Goal: Navigation & Orientation: Find specific page/section

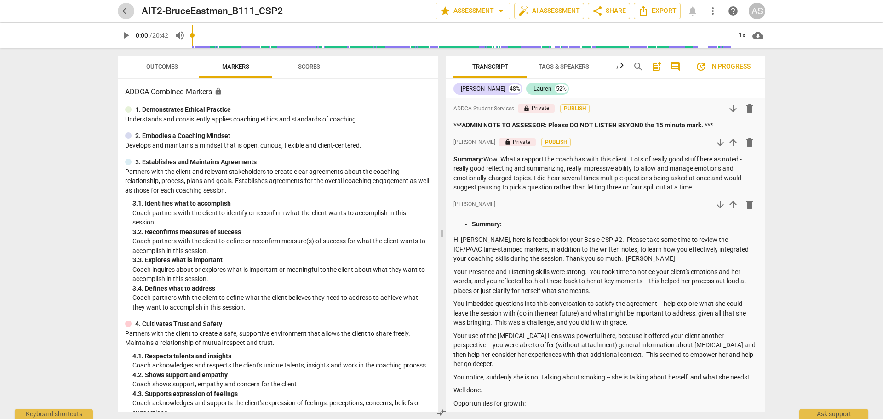
click at [125, 5] on button "arrow_back" at bounding box center [126, 11] width 17 height 17
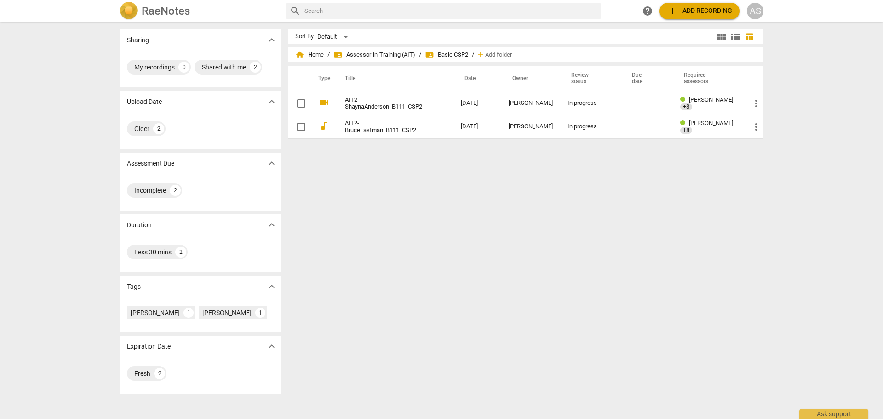
click at [184, 9] on h2 "RaeNotes" at bounding box center [166, 11] width 48 height 13
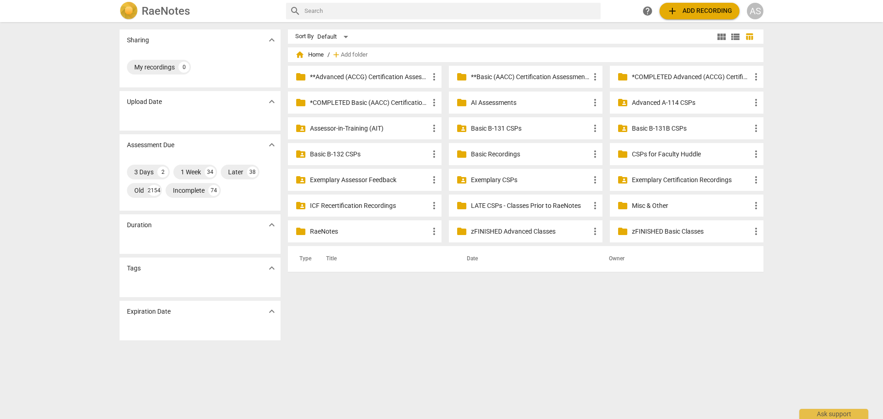
click at [499, 72] on p "**Basic (AACC) Certification Assessments" at bounding box center [530, 77] width 119 height 10
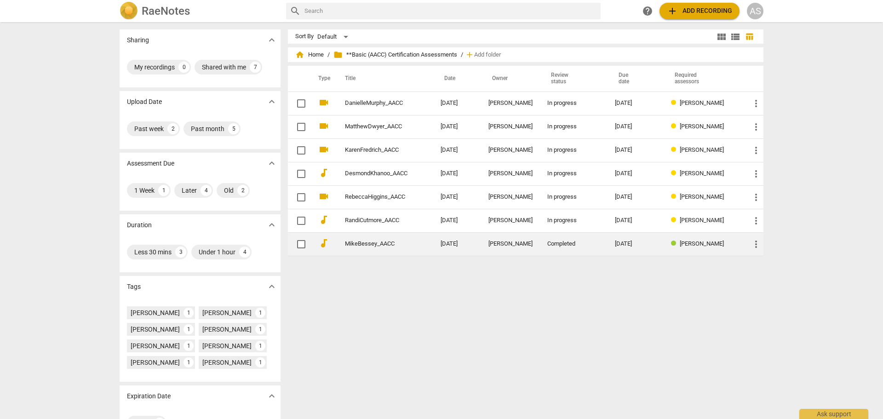
click at [587, 242] on div "Completed" at bounding box center [573, 244] width 53 height 7
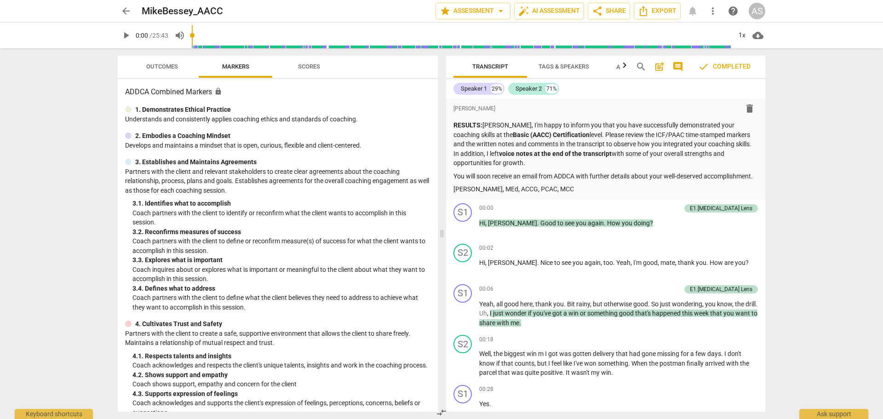
click at [129, 12] on span "arrow_back" at bounding box center [126, 11] width 11 height 11
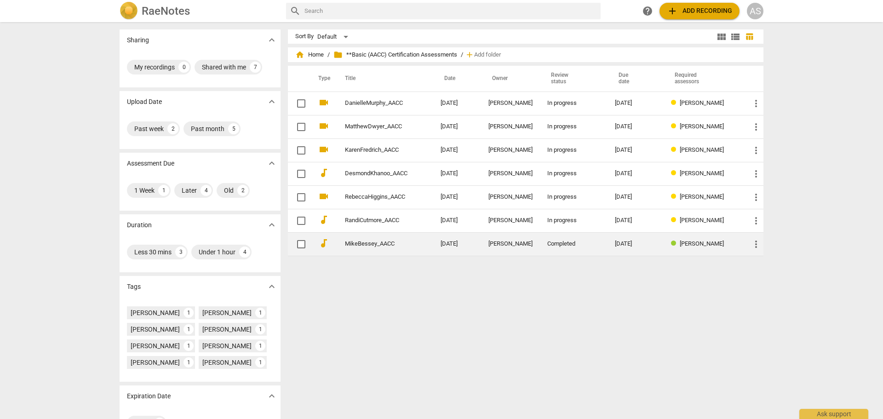
click at [756, 249] on span "more_vert" at bounding box center [756, 244] width 11 height 11
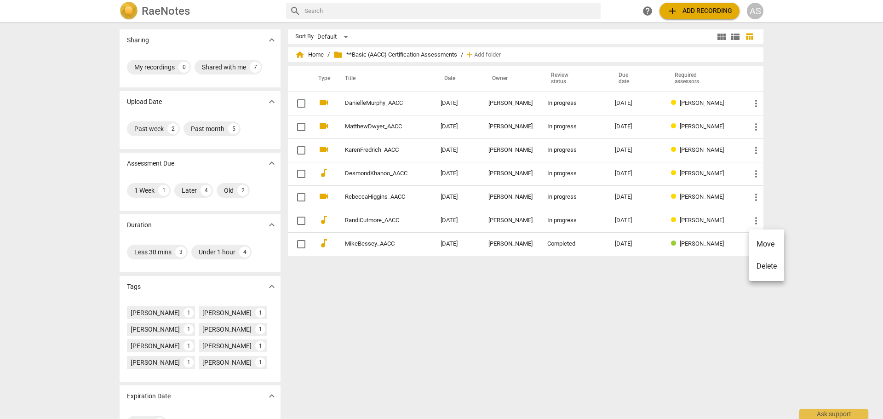
click at [772, 252] on li "Move" at bounding box center [766, 244] width 35 height 22
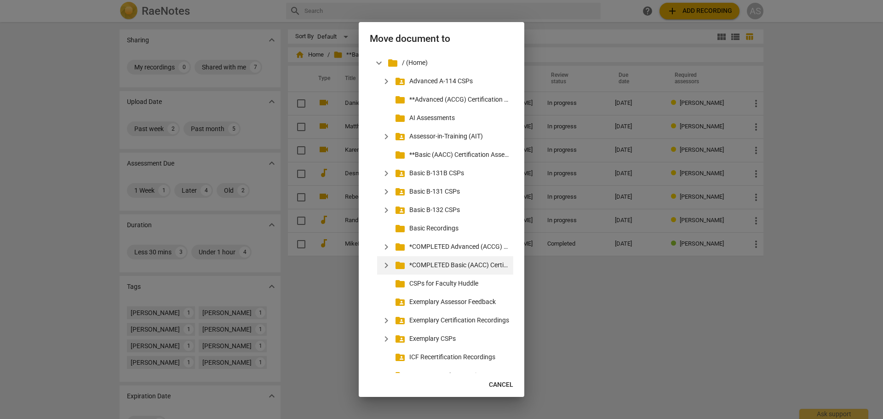
click at [474, 262] on p "*COMPLETED Basic (AACC) Certification Assessments" at bounding box center [459, 265] width 100 height 10
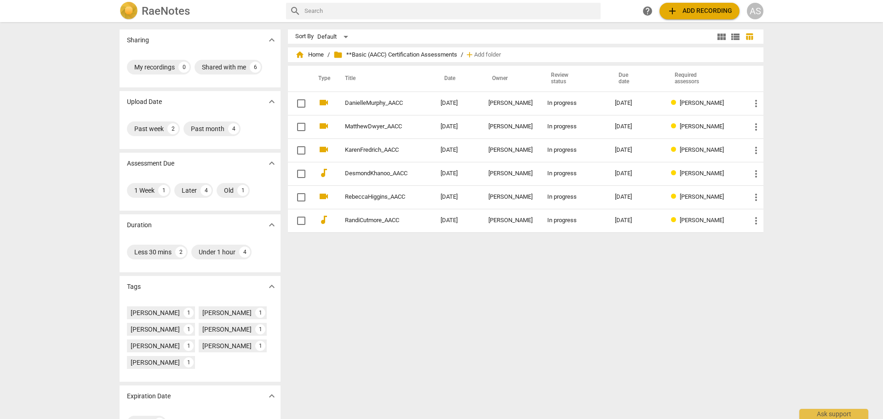
click at [756, 11] on div "AS" at bounding box center [755, 11] width 17 height 17
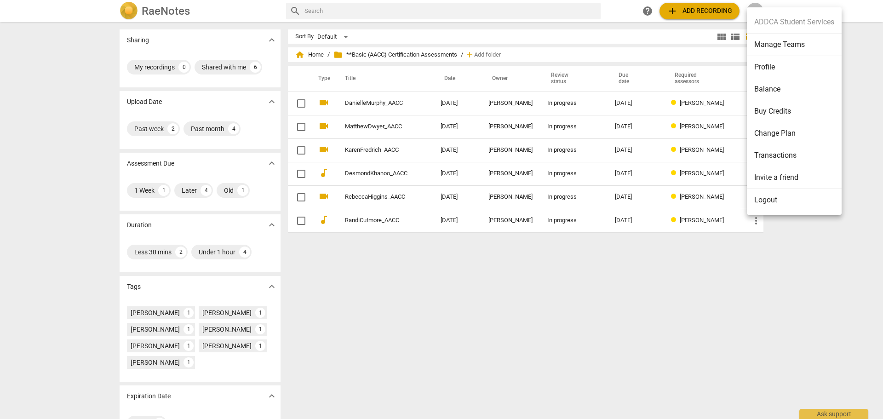
click at [770, 45] on li "Manage Teams" at bounding box center [794, 45] width 95 height 23
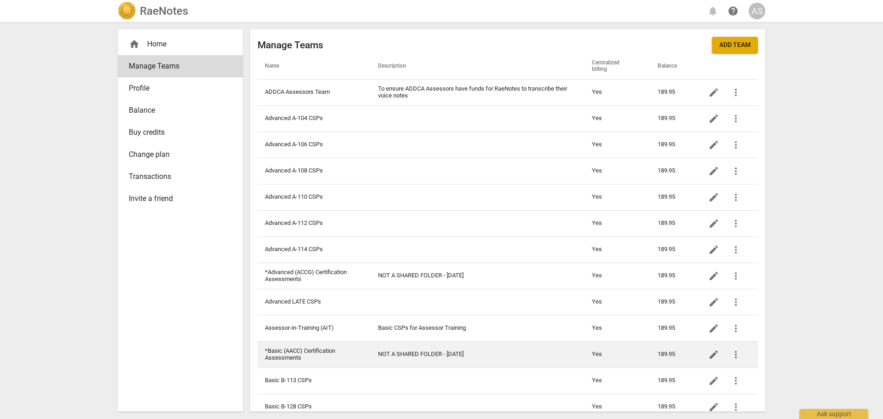
click at [311, 352] on td "*Basic (AACC) Certification Assessments" at bounding box center [314, 354] width 113 height 26
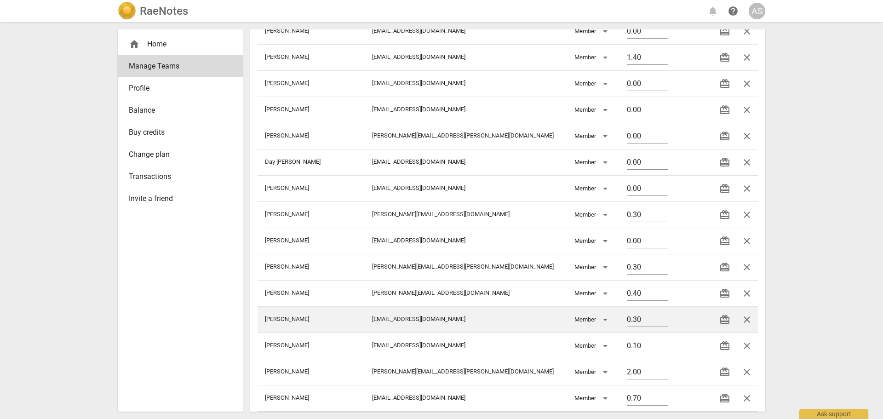
scroll to position [506, 0]
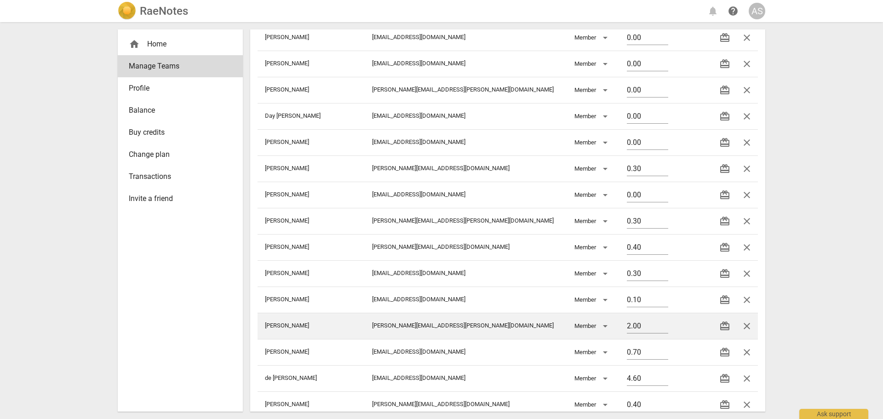
click at [747, 324] on span "close" at bounding box center [747, 326] width 11 height 11
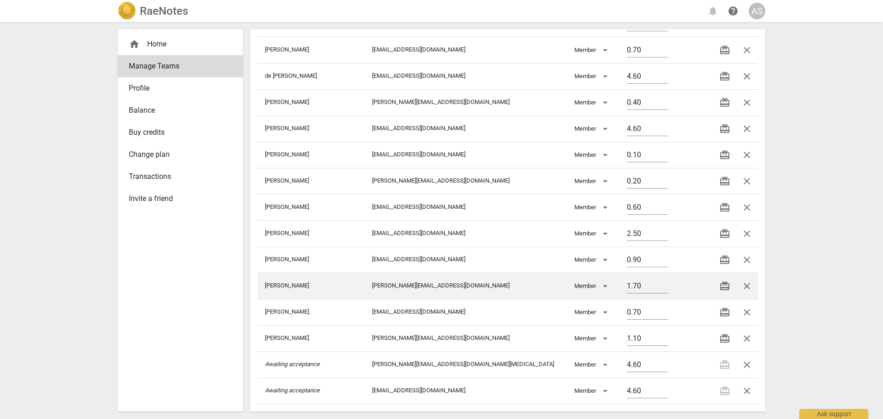
scroll to position [808, 0]
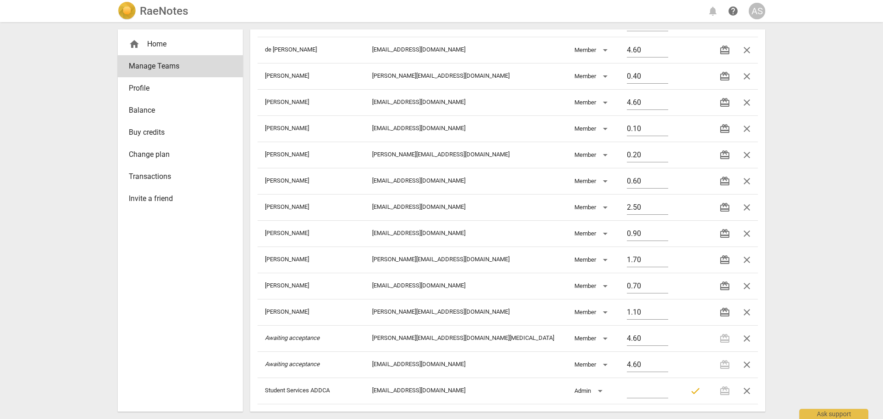
click at [150, 11] on h2 "RaeNotes" at bounding box center [164, 11] width 48 height 13
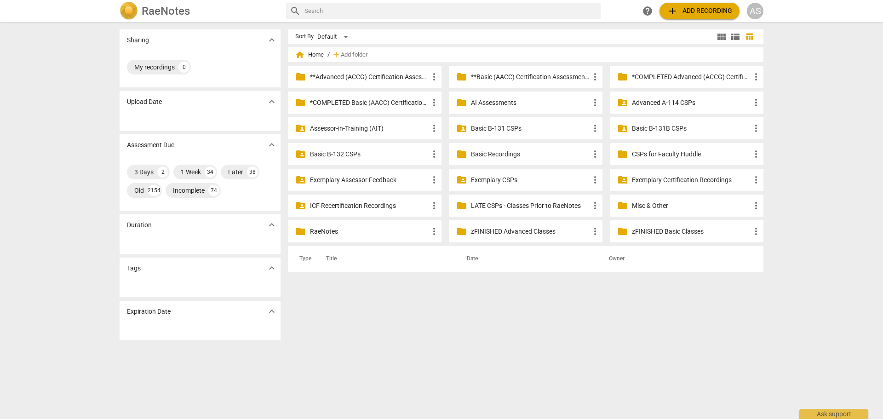
click at [522, 76] on p "**Basic (AACC) Certification Assessments" at bounding box center [530, 77] width 119 height 10
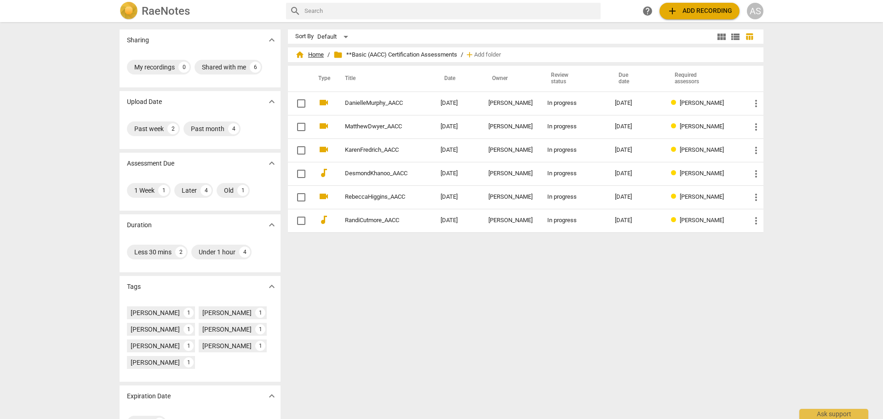
click at [318, 55] on span "home Home" at bounding box center [309, 54] width 29 height 9
